Goal: Task Accomplishment & Management: Manage account settings

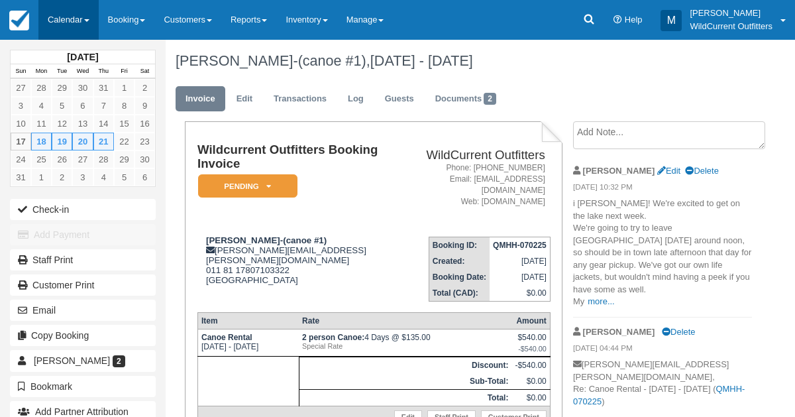
click at [56, 21] on link "Calendar" at bounding box center [68, 20] width 60 height 40
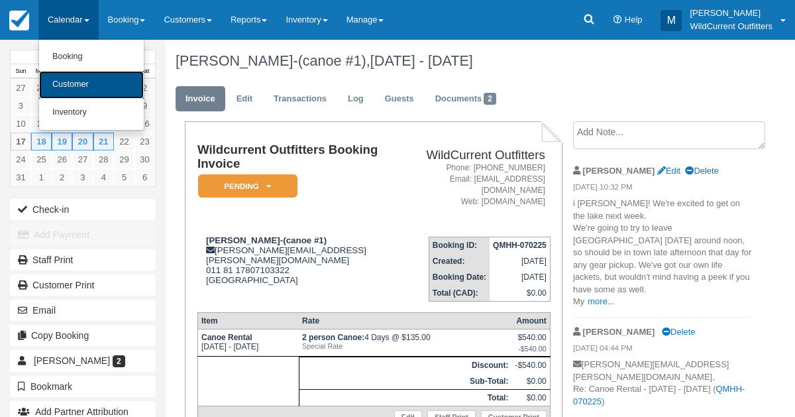
click at [62, 87] on link "Customer" at bounding box center [91, 85] width 105 height 28
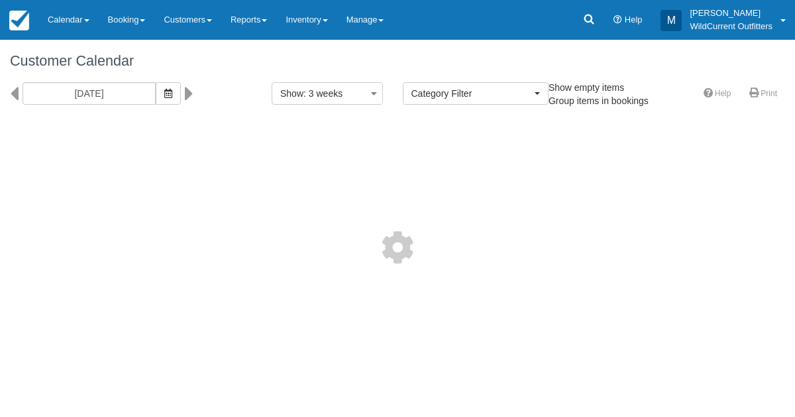
select select
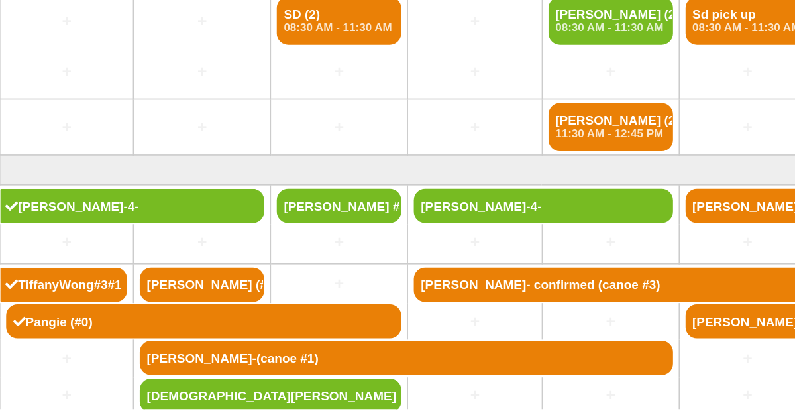
scroll to position [78, 0]
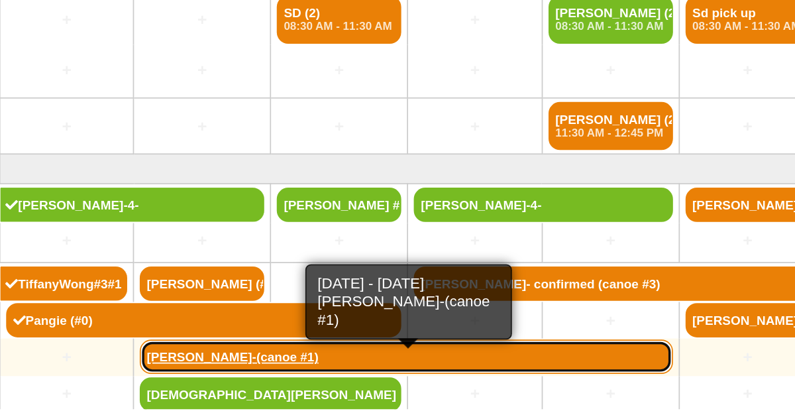
click at [278, 374] on link "[PERSON_NAME]-(canoe #1)" at bounding box center [391, 382] width 309 height 20
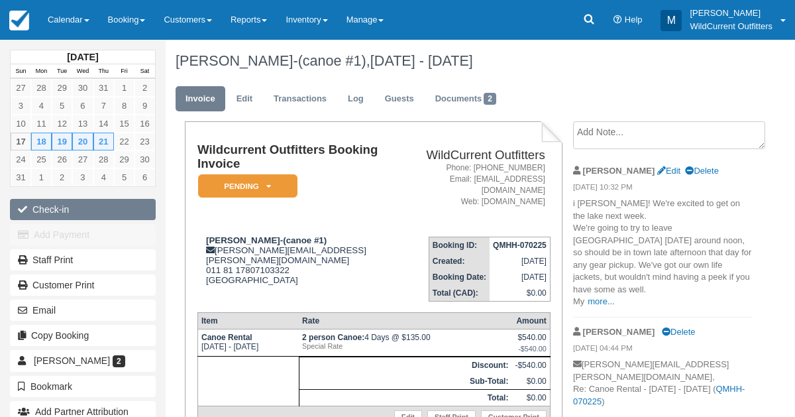
click at [77, 207] on button "Check-in" at bounding box center [83, 209] width 146 height 21
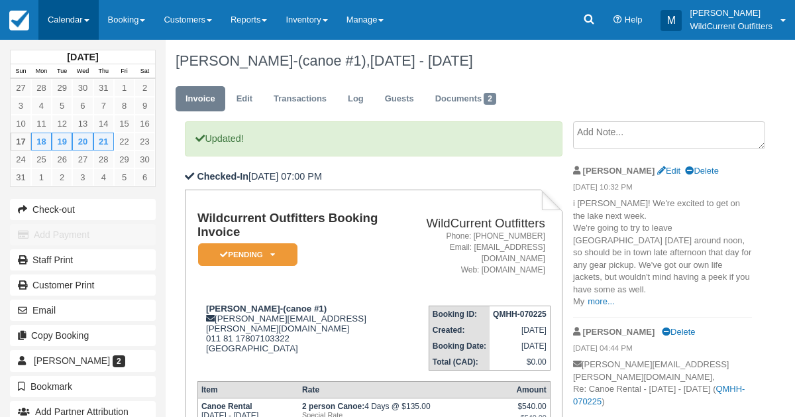
click at [62, 24] on link "Calendar" at bounding box center [68, 20] width 60 height 40
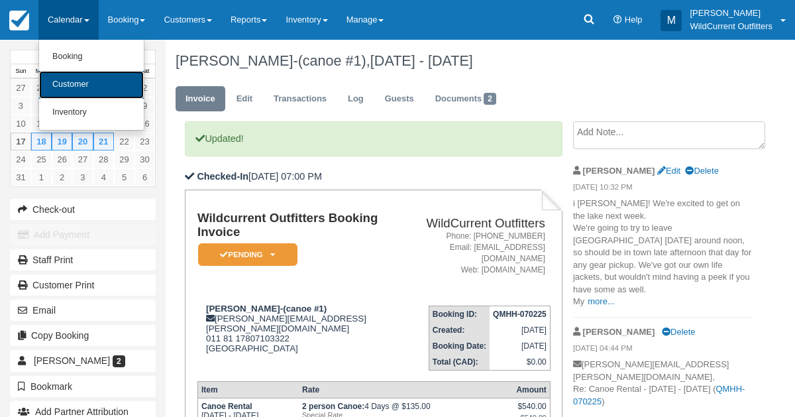
click at [74, 79] on link "Customer" at bounding box center [91, 85] width 105 height 28
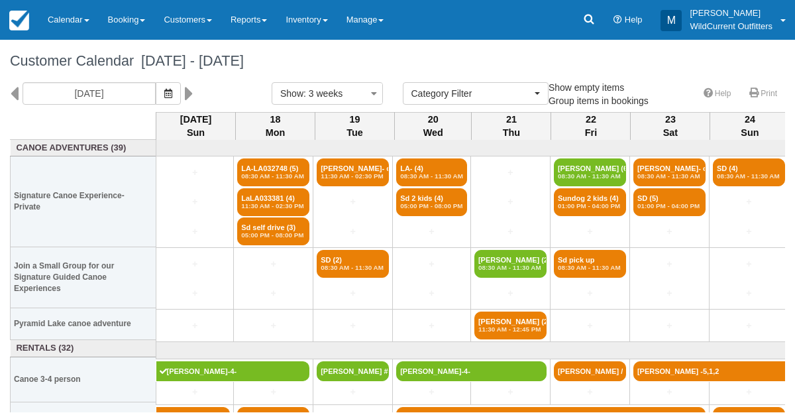
select select
